Goal: Task Accomplishment & Management: Manage account settings

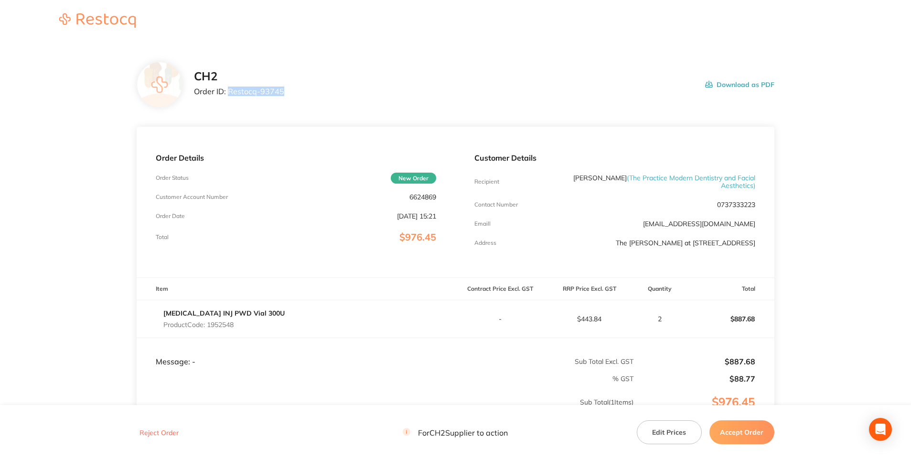
drag, startPoint x: 227, startPoint y: 92, endPoint x: 284, endPoint y: 92, distance: 56.9
click at [284, 92] on div "CH2 Order ID: Restocq- 93745 Download as PDF" at bounding box center [484, 85] width 581 height 30
copy p "Restocq- 93745"
click at [666, 431] on button "Edit Prices" at bounding box center [669, 432] width 65 height 24
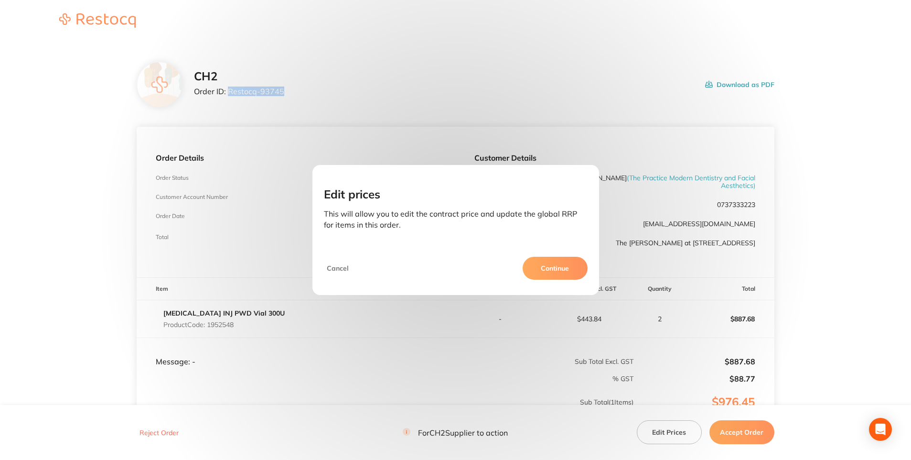
click at [558, 268] on button "Continue" at bounding box center [555, 268] width 65 height 23
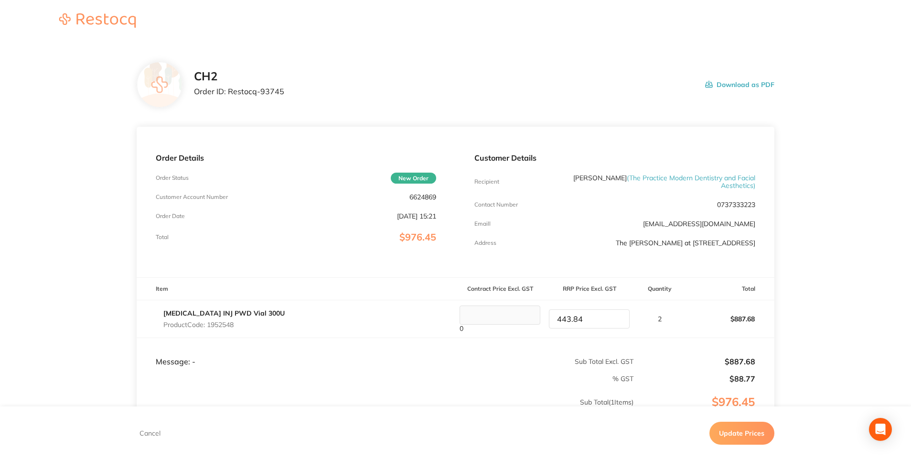
drag, startPoint x: 474, startPoint y: 320, endPoint x: 464, endPoint y: 362, distance: 42.7
click at [464, 362] on td "Sub Total Excl. GST" at bounding box center [544, 352] width 179 height 29
click at [742, 430] on button "Update Prices" at bounding box center [742, 432] width 65 height 23
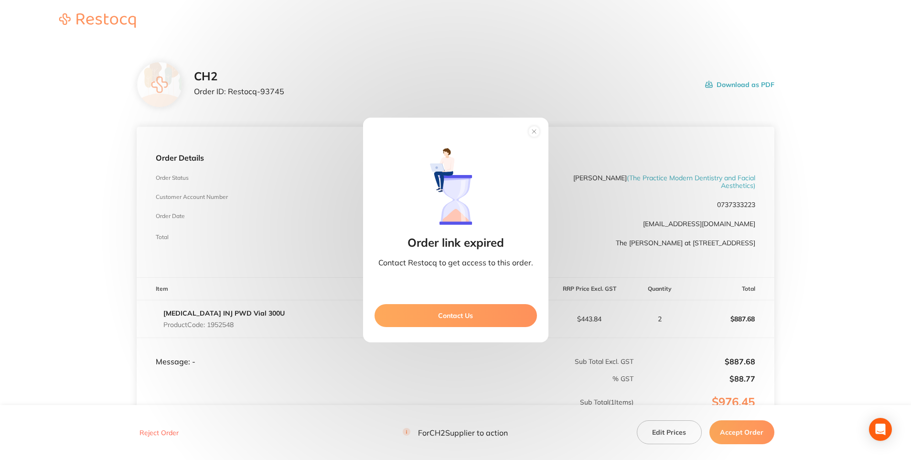
click at [458, 318] on button "Contact Us" at bounding box center [456, 315] width 162 height 23
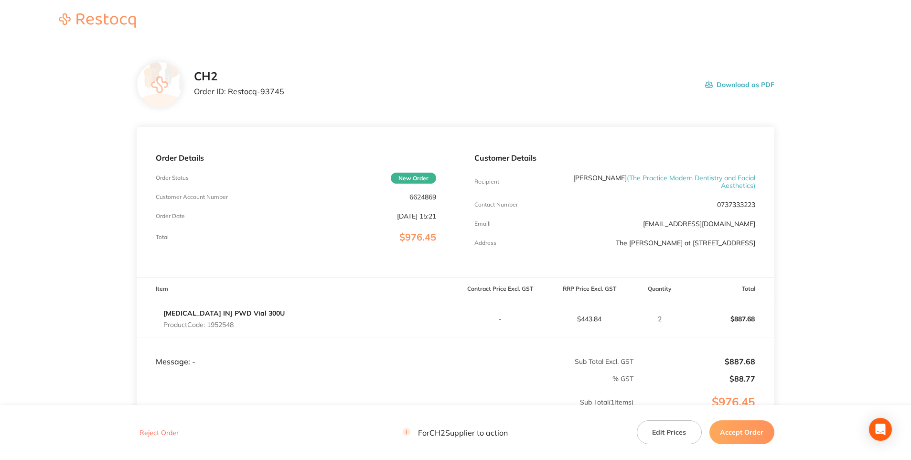
click at [748, 431] on button "Accept Order" at bounding box center [742, 432] width 65 height 24
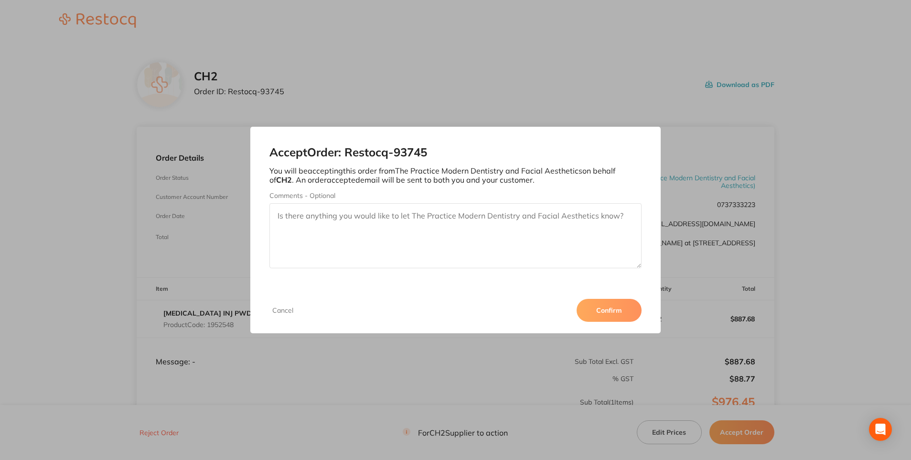
click at [276, 312] on button "Cancel" at bounding box center [282, 310] width 27 height 9
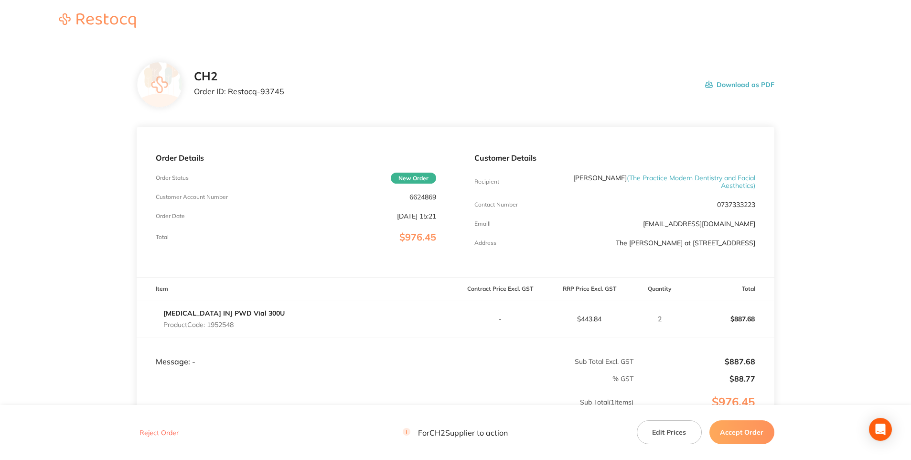
drag, startPoint x: 752, startPoint y: 431, endPoint x: 743, endPoint y: 429, distance: 8.6
click at [751, 431] on button "Accept Order" at bounding box center [742, 432] width 65 height 24
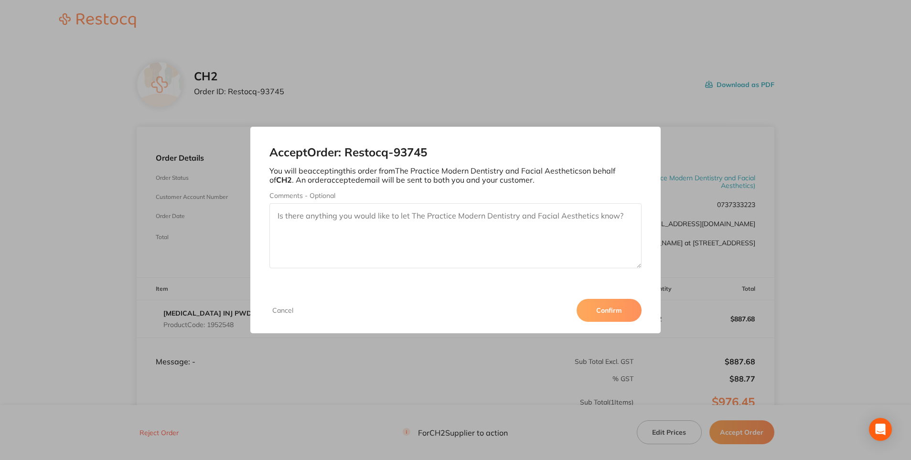
drag, startPoint x: 621, startPoint y: 309, endPoint x: 616, endPoint y: 309, distance: 4.8
click at [617, 309] on button "Confirm" at bounding box center [609, 310] width 65 height 23
